Goal: Task Accomplishment & Management: Use online tool/utility

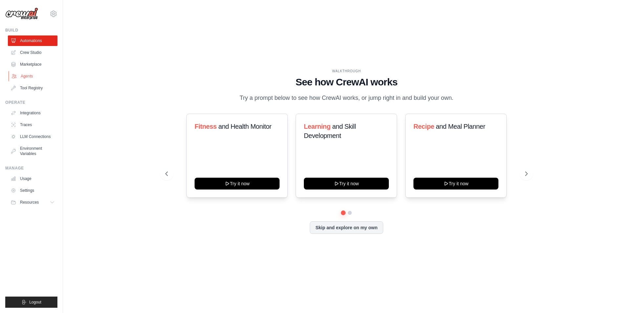
drag, startPoint x: 0, startPoint y: 0, endPoint x: 19, endPoint y: 75, distance: 77.0
click at [19, 75] on link "Agents" at bounding box center [34, 76] width 50 height 11
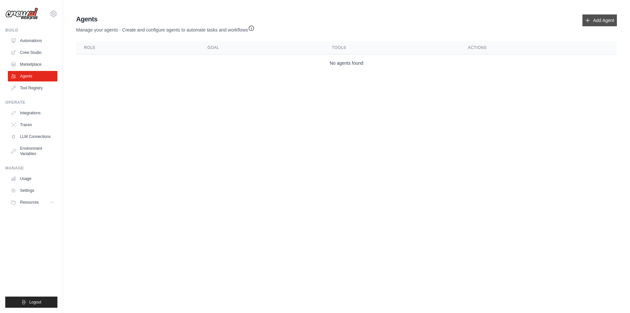
click at [598, 20] on link "Add Agent" at bounding box center [600, 20] width 34 height 12
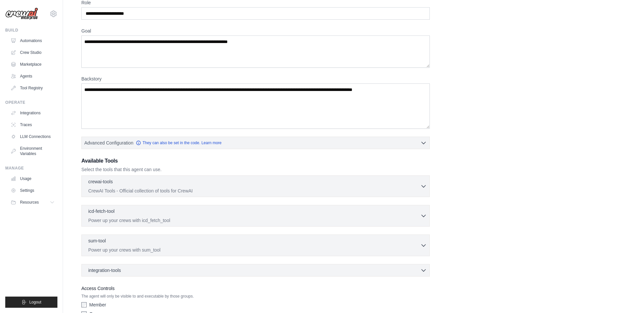
scroll to position [69, 0]
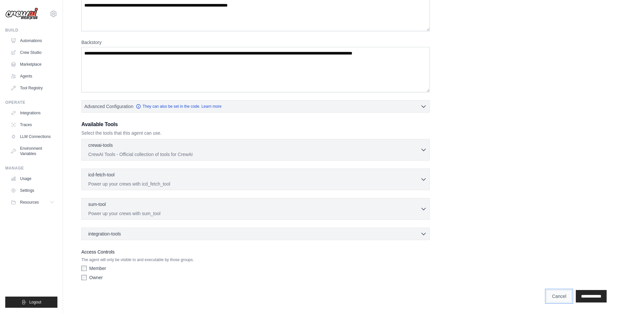
click at [550, 296] on link "Cancel" at bounding box center [560, 296] width 26 height 12
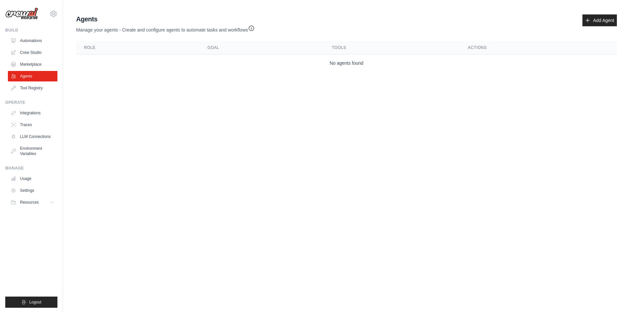
click at [145, 191] on body "[EMAIL_ADDRESS][DOMAIN_NAME] Settings Build Automations Crew Studio" at bounding box center [315, 156] width 630 height 313
